Goal: Navigation & Orientation: Find specific page/section

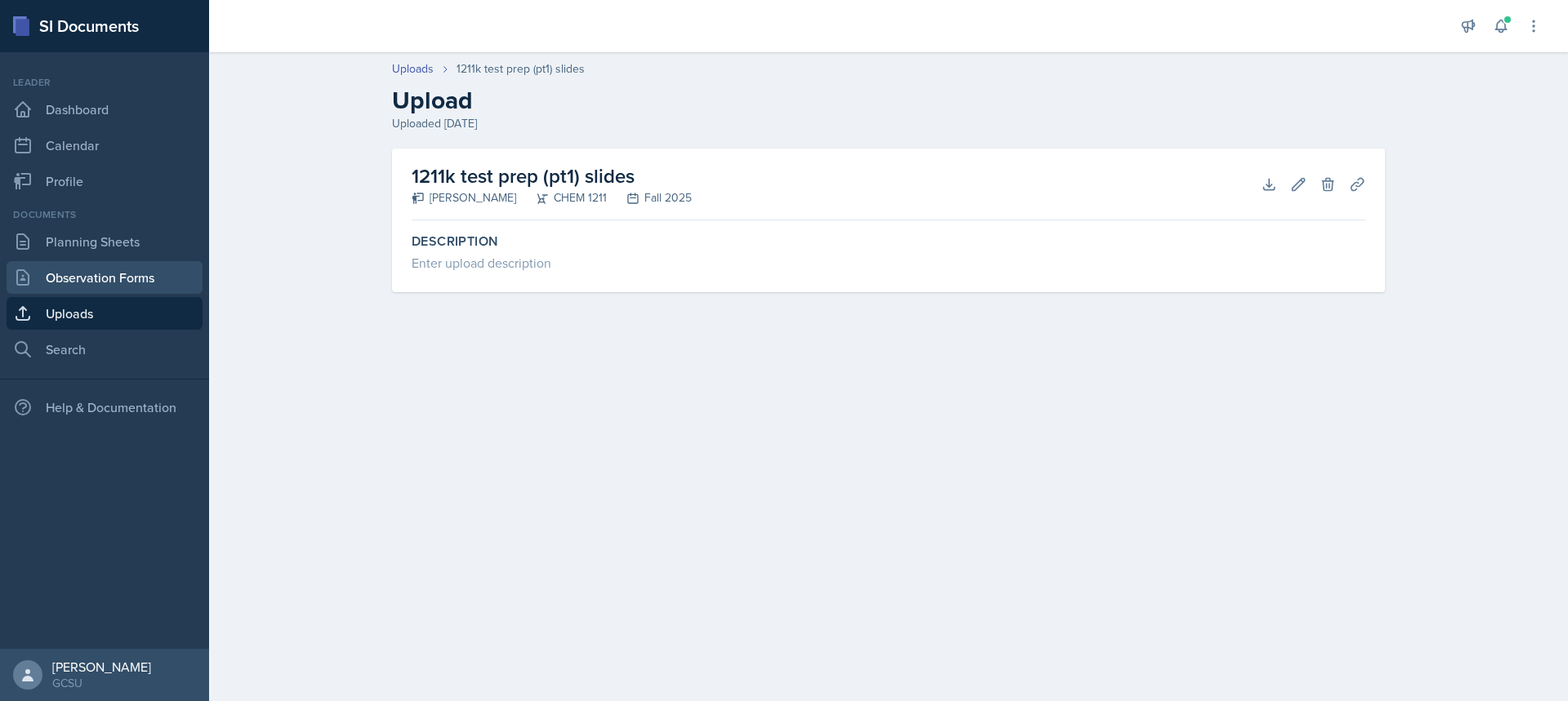
click at [40, 275] on link "Observation Forms" at bounding box center [104, 277] width 196 height 33
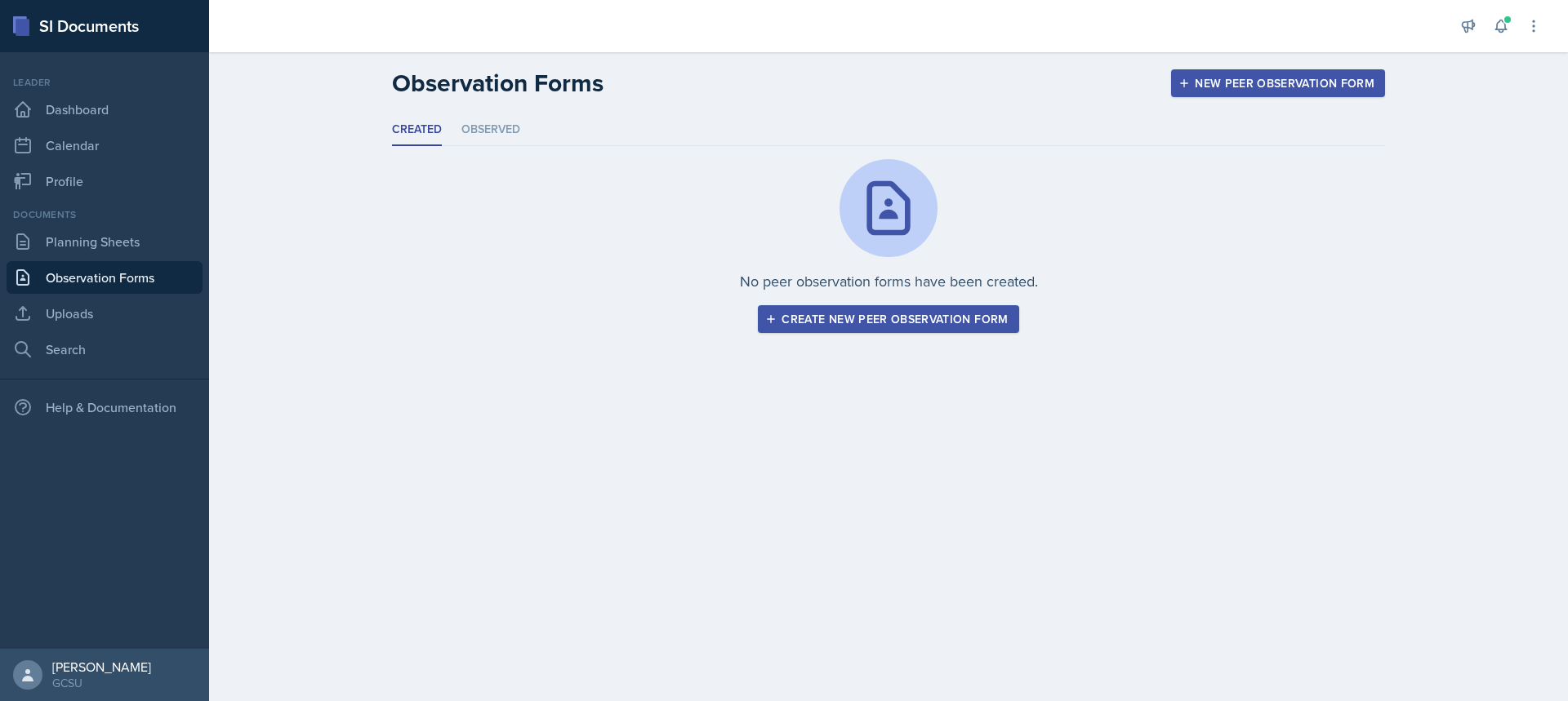
click at [42, 219] on div "Documents" at bounding box center [104, 214] width 196 height 14
click at [45, 236] on link "Planning Sheets" at bounding box center [104, 242] width 196 height 33
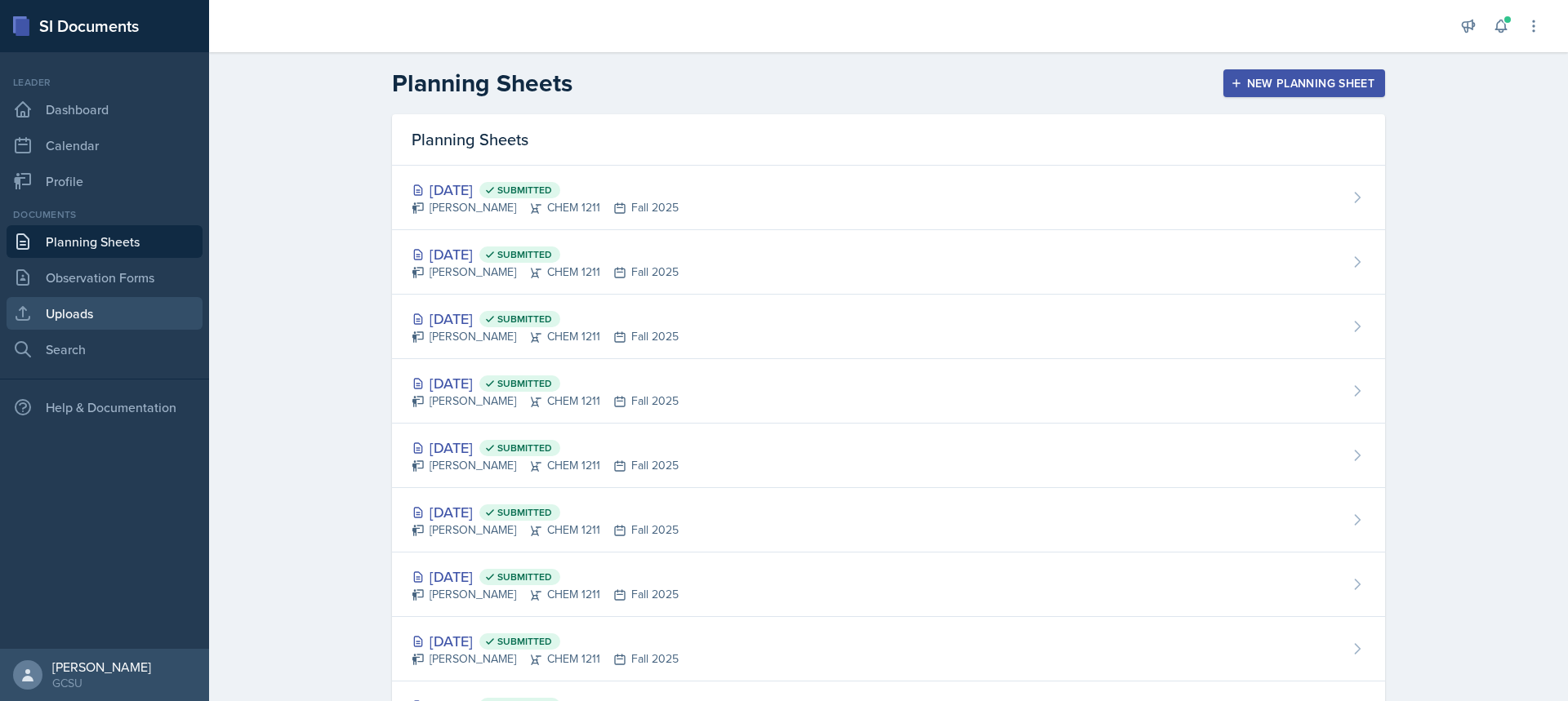
click at [93, 322] on link "Uploads" at bounding box center [104, 314] width 196 height 33
